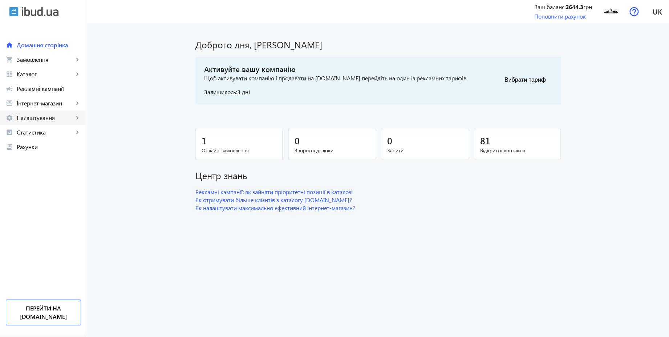
click at [36, 119] on span "Налаштування" at bounding box center [45, 117] width 57 height 7
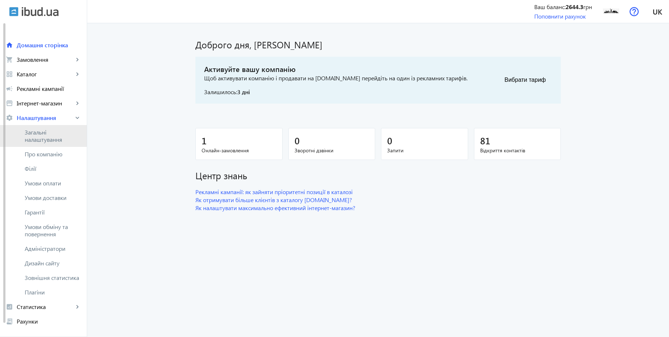
click at [38, 130] on span "Загальні налаштування" at bounding box center [53, 136] width 56 height 15
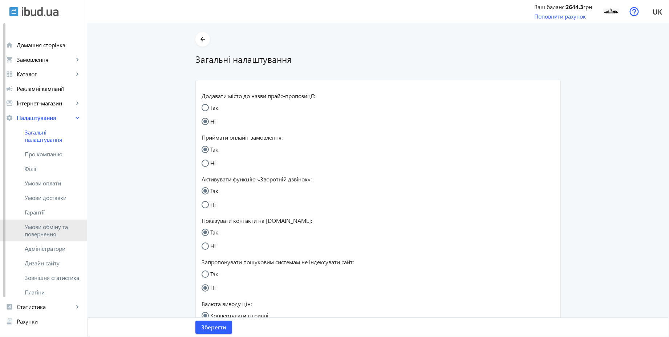
click at [56, 228] on span "Умови обміну та повернення" at bounding box center [53, 230] width 56 height 15
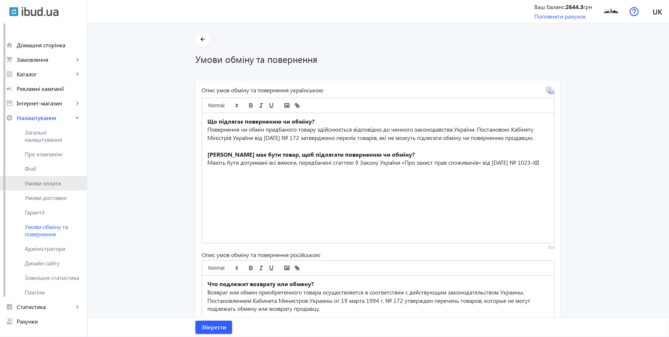
click at [58, 186] on span "Умови оплати" at bounding box center [53, 182] width 56 height 7
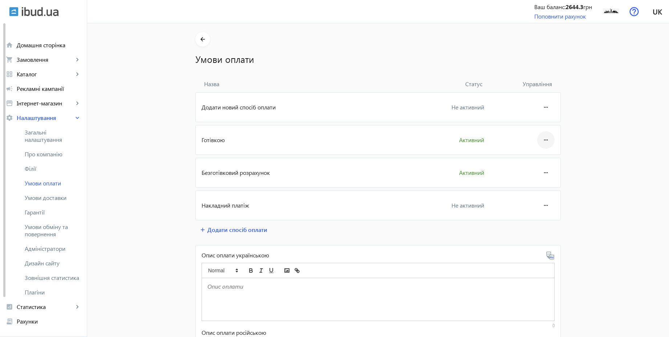
click at [541, 139] on mat-icon "more_horiz" at bounding box center [545, 139] width 9 height 17
click at [532, 164] on button "Редагувати" at bounding box center [532, 159] width 41 height 17
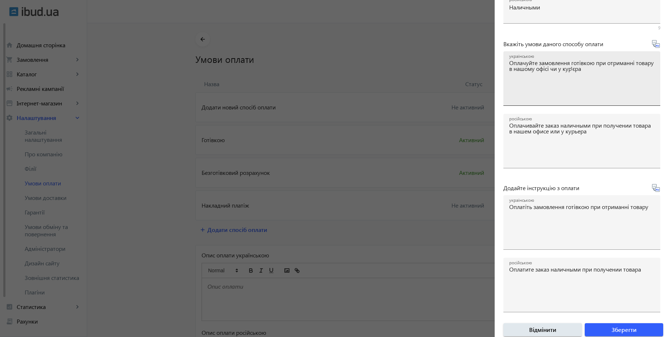
scroll to position [120, 0]
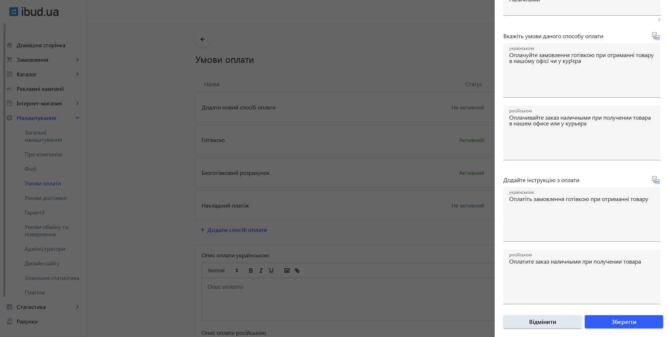
click at [171, 165] on div at bounding box center [334, 168] width 669 height 337
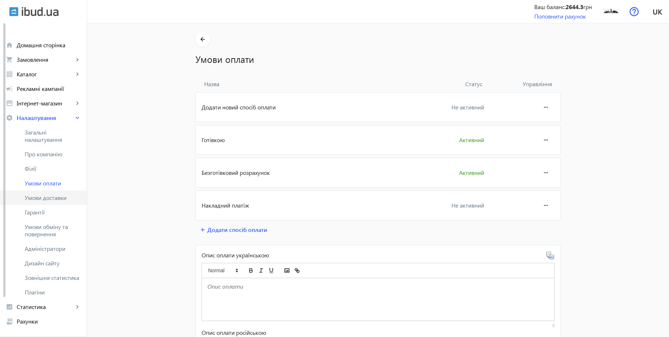
click at [64, 198] on span "Умови доставки" at bounding box center [53, 197] width 56 height 7
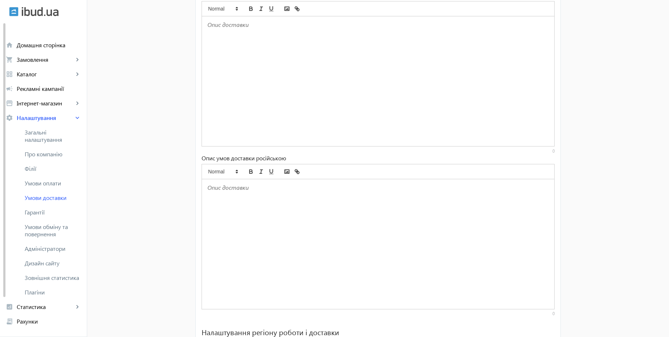
scroll to position [451, 0]
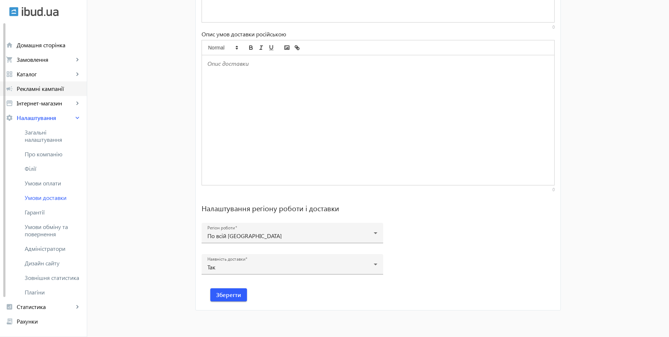
click at [45, 95] on link "campaign Рекламні кампанії" at bounding box center [43, 88] width 87 height 15
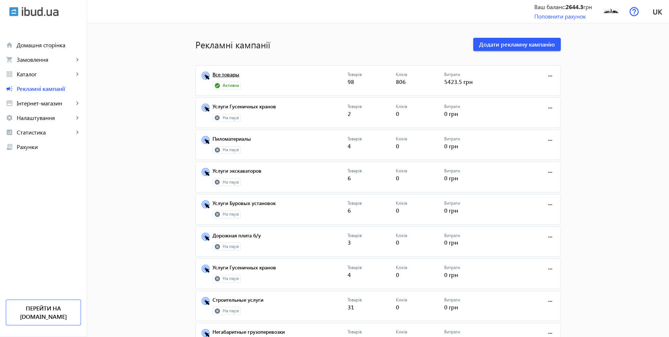
click at [230, 74] on link "Все товары" at bounding box center [279, 77] width 135 height 10
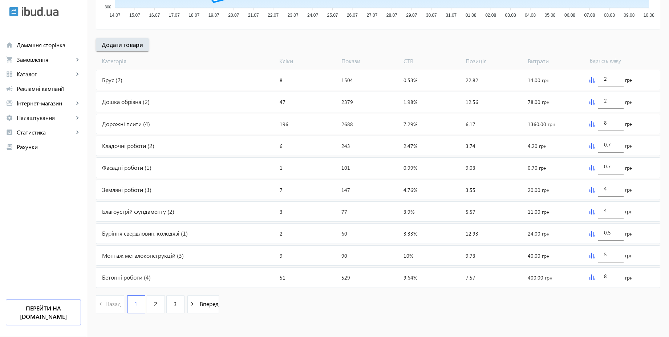
scroll to position [244, 0]
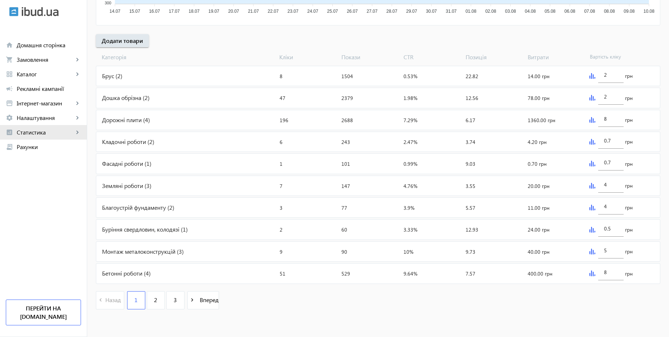
click at [35, 129] on span "Статистика" at bounding box center [45, 132] width 57 height 7
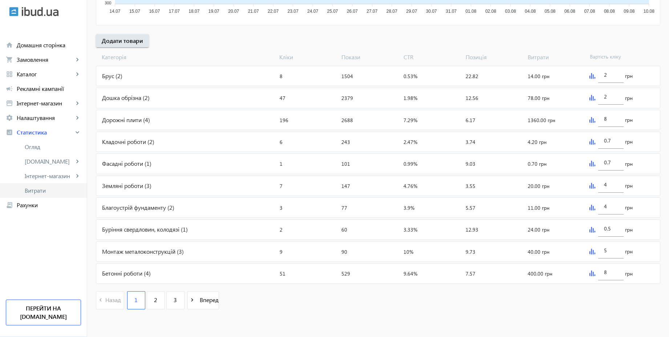
click at [38, 186] on link "Витрати" at bounding box center [43, 190] width 87 height 15
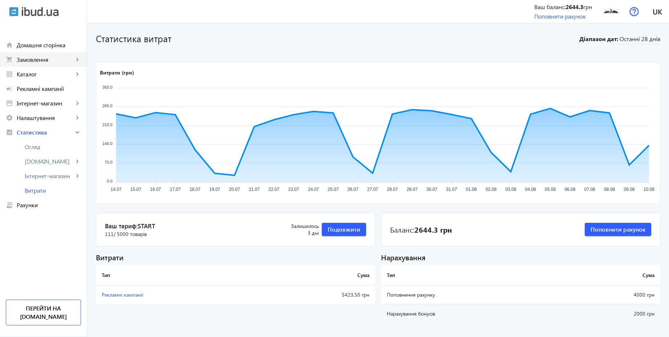
click at [36, 61] on span "Замовлення" at bounding box center [45, 59] width 57 height 7
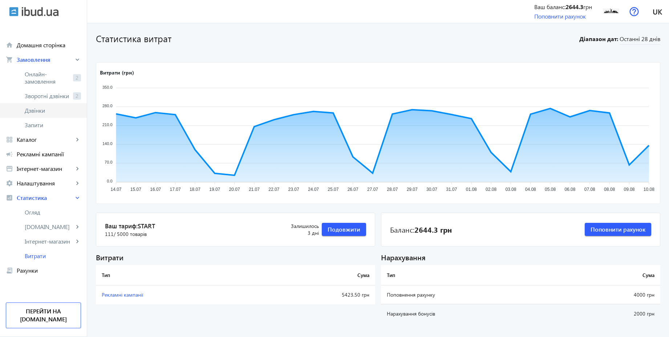
click at [38, 105] on link "Дзвінки" at bounding box center [43, 110] width 87 height 15
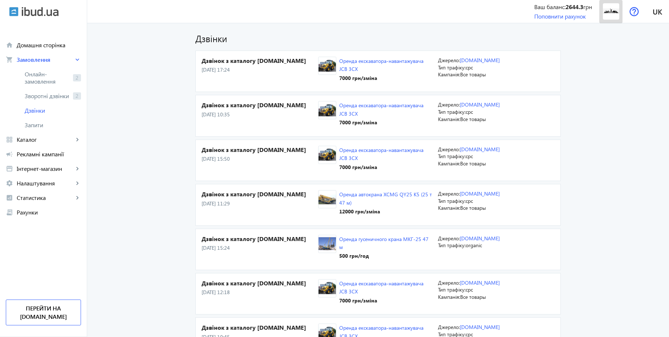
click at [613, 11] on img at bounding box center [611, 11] width 16 height 16
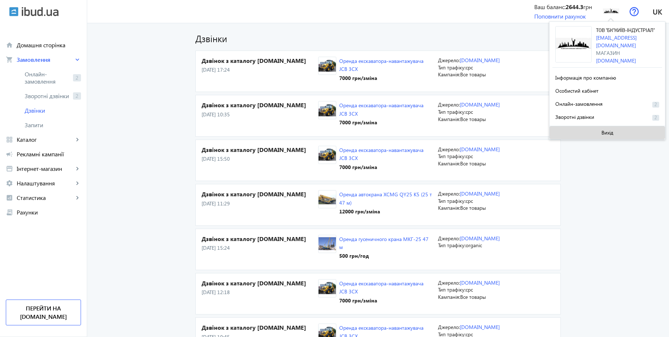
click at [587, 128] on span at bounding box center [606, 132] width 115 height 17
